Goal: Information Seeking & Learning: Check status

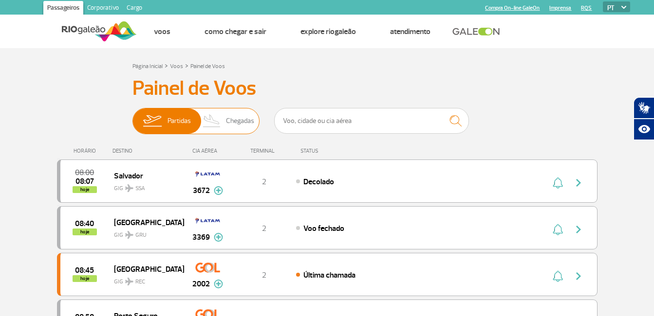
click at [243, 120] on span "Chegadas" at bounding box center [240, 121] width 28 height 25
click at [132, 116] on input "Partidas Chegadas" at bounding box center [132, 116] width 0 height 0
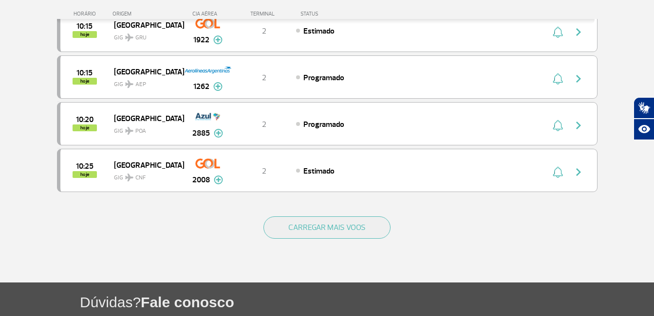
scroll to position [925, 0]
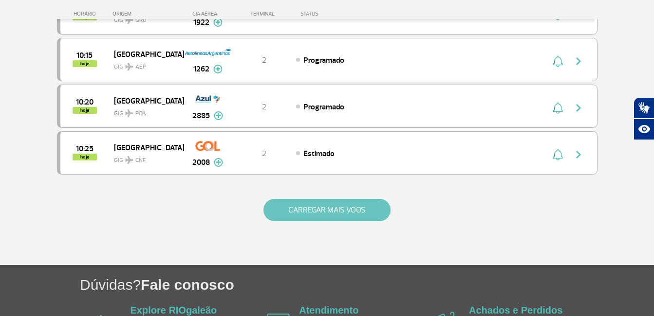
click at [363, 213] on button "CARREGAR MAIS VOOS" at bounding box center [326, 210] width 127 height 22
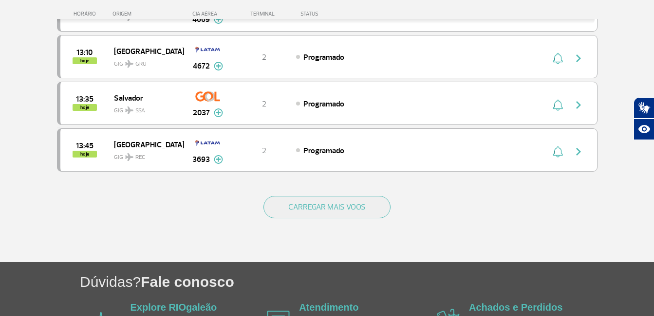
scroll to position [1899, 0]
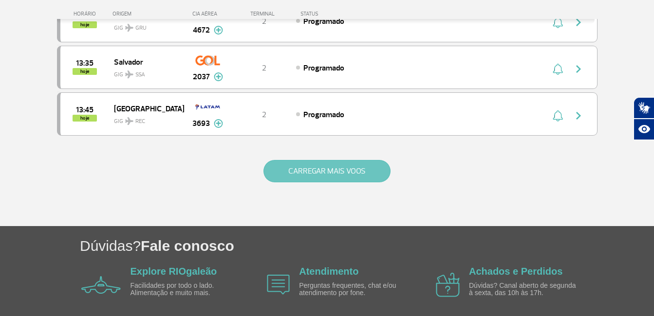
click at [347, 171] on button "CARREGAR MAIS VOOS" at bounding box center [326, 171] width 127 height 22
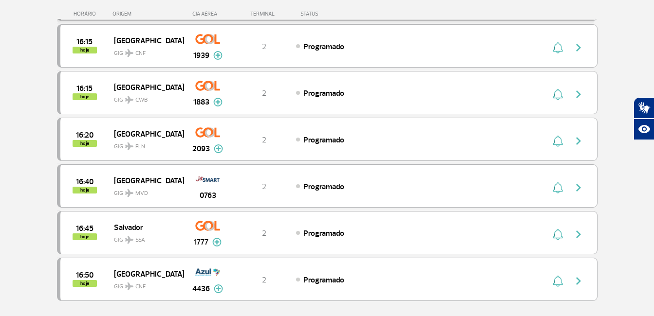
scroll to position [2726, 0]
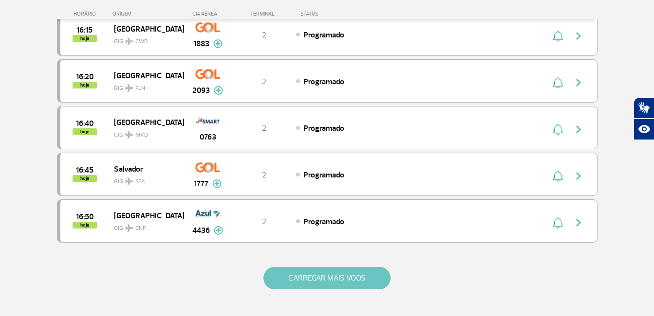
click at [352, 279] on button "CARREGAR MAIS VOOS" at bounding box center [326, 278] width 127 height 22
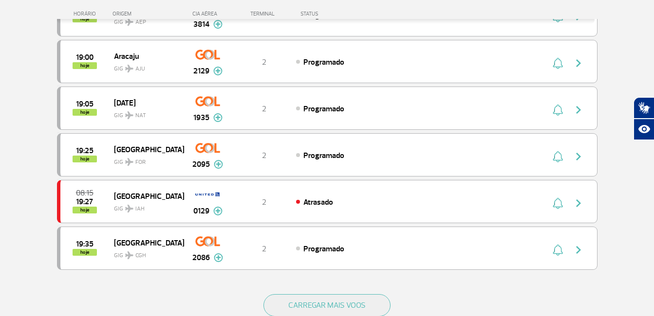
scroll to position [3682, 0]
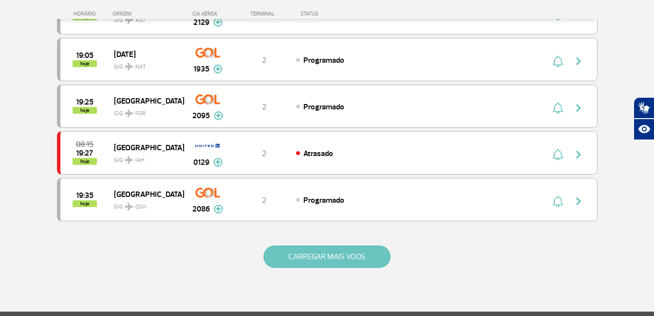
click at [357, 256] on button "CARREGAR MAIS VOOS" at bounding box center [326, 257] width 127 height 22
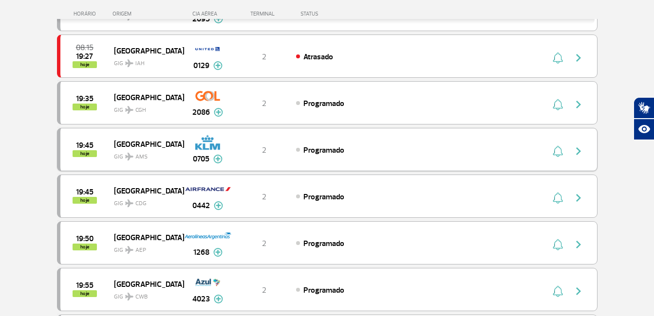
scroll to position [3780, 0]
click at [219, 205] on img at bounding box center [218, 205] width 9 height 9
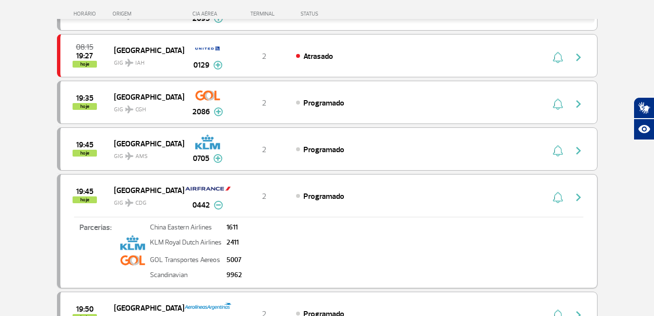
click at [331, 207] on div "19:45 hoje Paris GIG CDG 0442 2 Programado Parcerias: China Eastern Airlines 16…" at bounding box center [327, 231] width 540 height 114
click at [218, 205] on img at bounding box center [218, 205] width 9 height 9
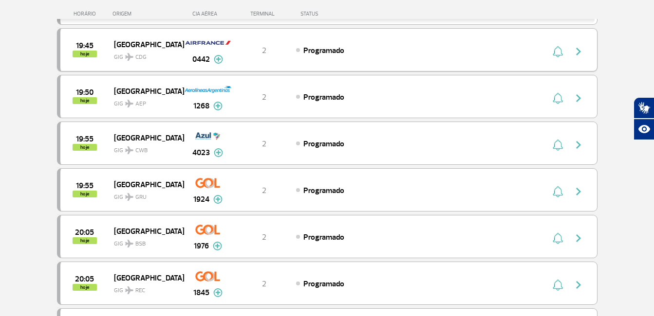
scroll to position [3877, 0]
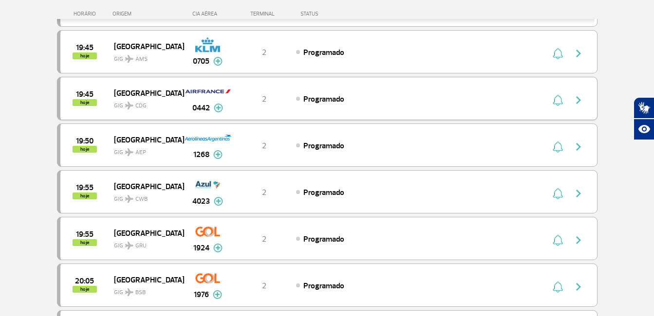
click at [405, 100] on div "Programado" at bounding box center [403, 98] width 215 height 11
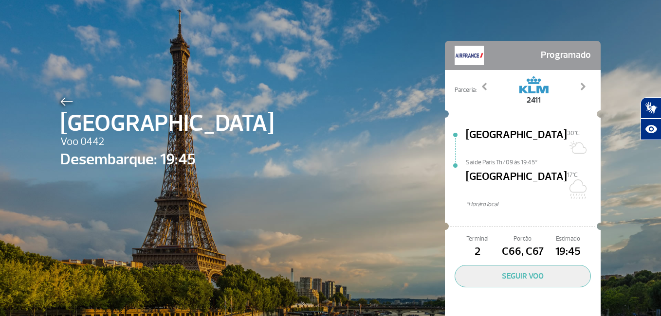
scroll to position [24, 0]
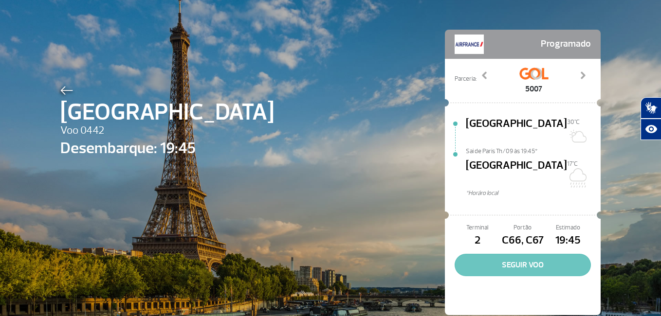
click at [527, 254] on button "SEGUIR VOO" at bounding box center [523, 265] width 136 height 22
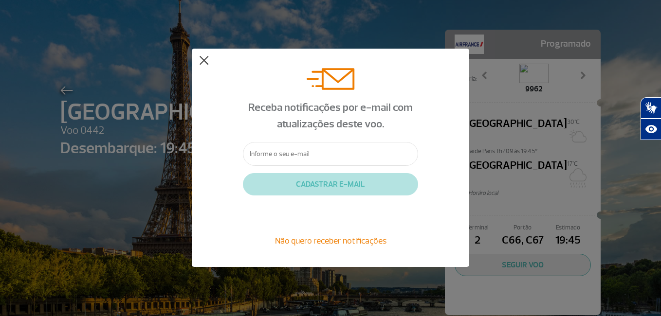
click at [202, 59] on button at bounding box center [204, 61] width 10 height 10
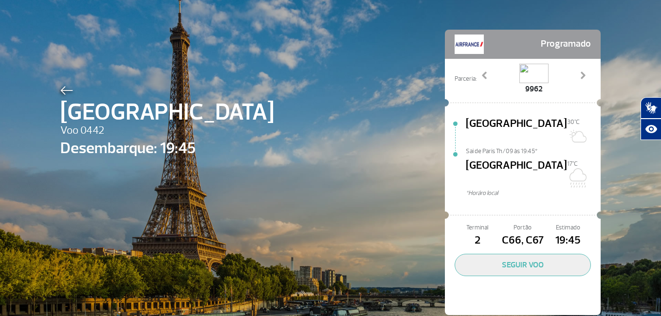
scroll to position [0, 0]
